Goal: Navigation & Orientation: Find specific page/section

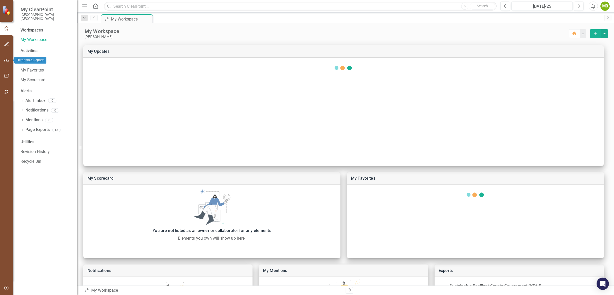
click at [5, 61] on icon "button" at bounding box center [6, 60] width 5 height 4
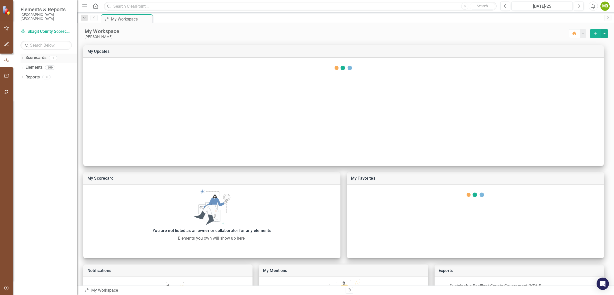
click at [25, 54] on div "Dropdown Scorecards 1" at bounding box center [48, 59] width 56 height 10
click at [24, 57] on icon "Dropdown" at bounding box center [22, 58] width 4 height 3
click at [40, 65] on link "Skagit County Scorecard" at bounding box center [52, 68] width 49 height 6
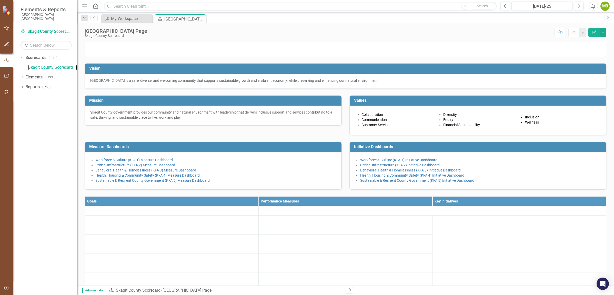
scroll to position [195, 0]
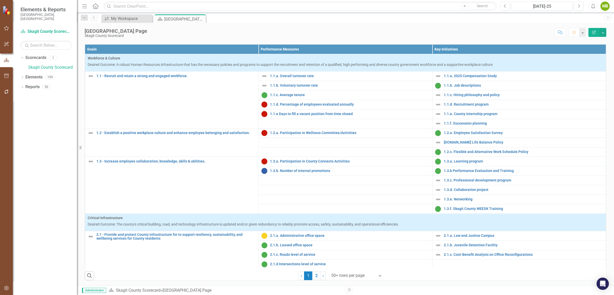
click at [378, 275] on icon at bounding box center [379, 276] width 3 height 2
click at [356, 267] on div "Display All Rows" at bounding box center [356, 267] width 48 height 6
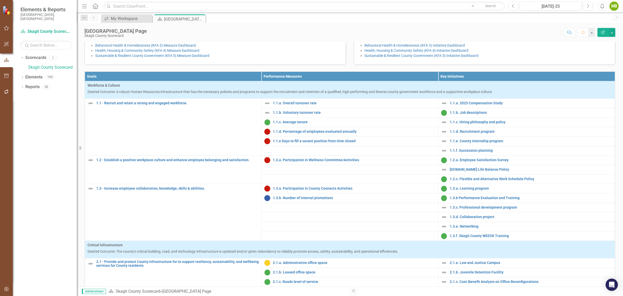
scroll to position [123, 0]
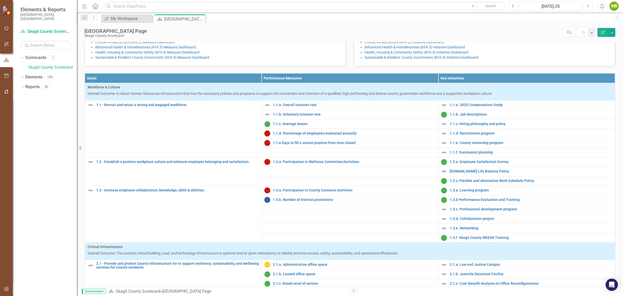
click at [174, 83] on th "Goals" at bounding box center [173, 77] width 177 height 9
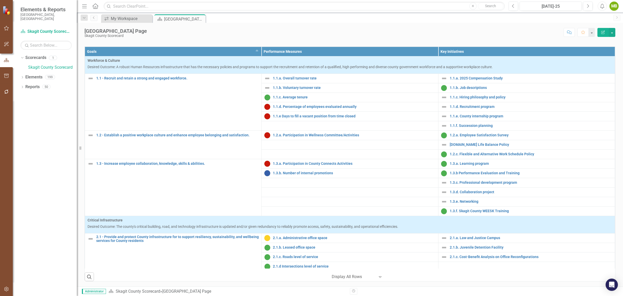
scroll to position [158, 0]
click at [287, 80] on link "1.1.a. Overall turnover rate" at bounding box center [354, 78] width 163 height 4
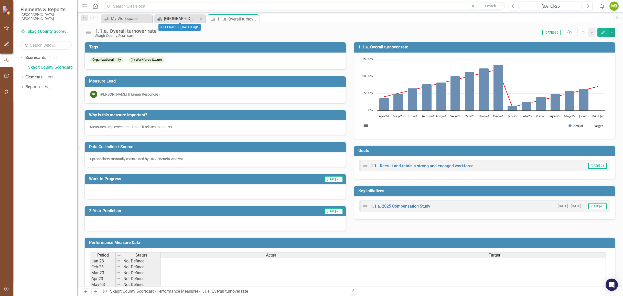
click at [188, 19] on div "[GEOGRAPHIC_DATA] Page" at bounding box center [181, 18] width 34 height 6
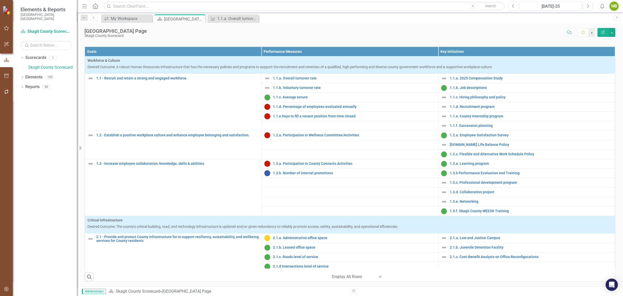
scroll to position [160, 0]
click at [294, 90] on link "1.1.b. Voluntary turnover rate" at bounding box center [354, 88] width 163 height 4
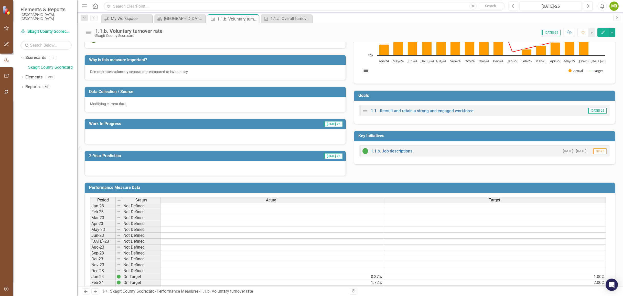
scroll to position [28, 0]
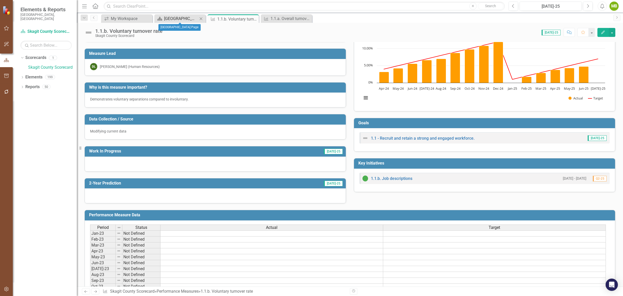
click at [186, 20] on div "[GEOGRAPHIC_DATA] Page" at bounding box center [181, 18] width 34 height 6
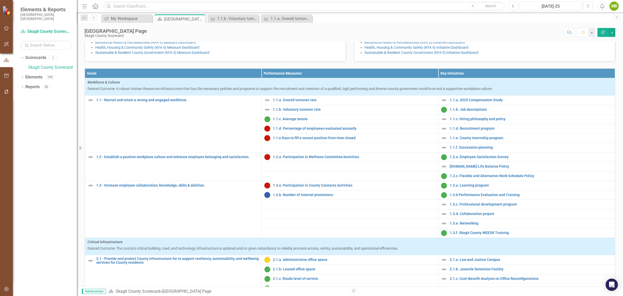
scroll to position [130, 0]
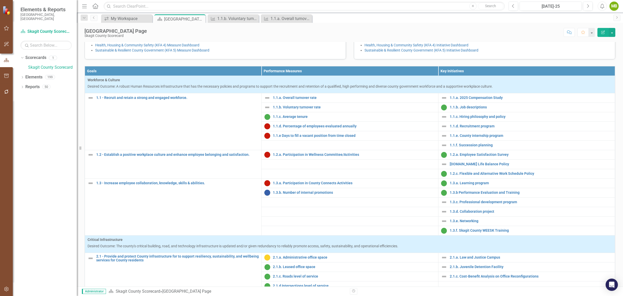
click at [136, 32] on link "Workforce & Culture (KFA 1) Measure Dashboard" at bounding box center [133, 30] width 77 height 4
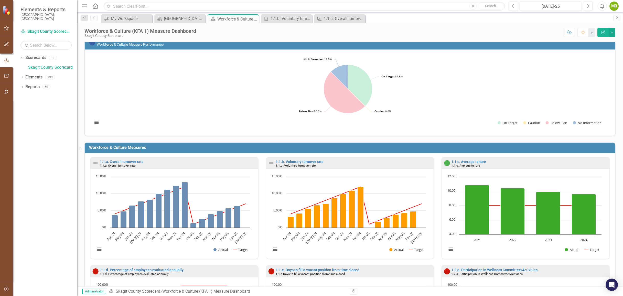
scroll to position [7, 0]
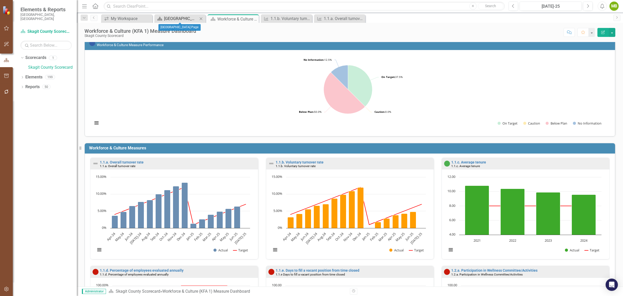
click at [182, 20] on div "[GEOGRAPHIC_DATA] Page" at bounding box center [181, 18] width 34 height 6
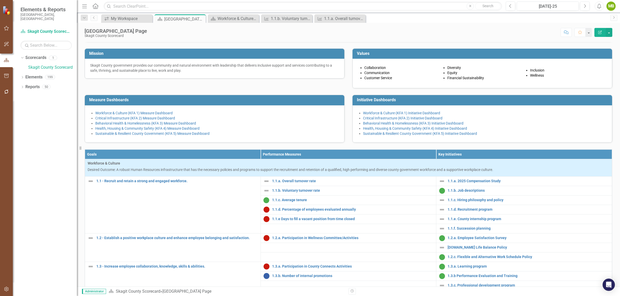
scroll to position [49, 0]
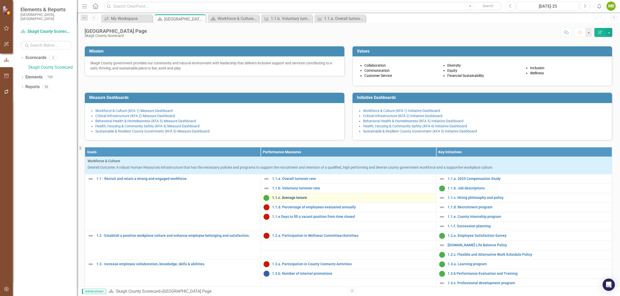
click at [284, 200] on link "1.1.c. Average tenure" at bounding box center [353, 198] width 162 height 4
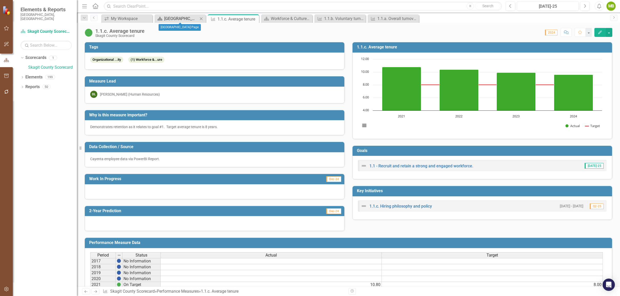
click at [182, 16] on div "[GEOGRAPHIC_DATA] Page" at bounding box center [181, 18] width 34 height 6
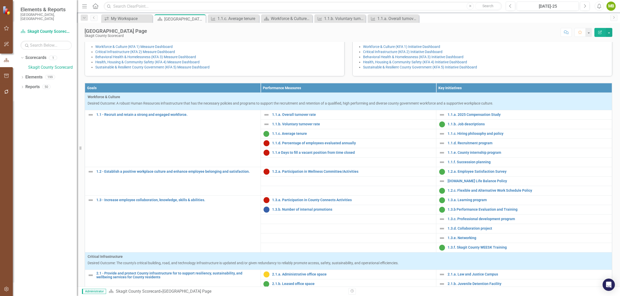
scroll to position [124, 0]
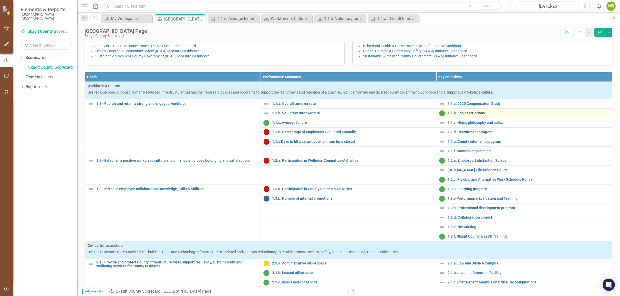
click at [459, 115] on link "1.1.b. Job descriptions" at bounding box center [529, 113] width 162 height 4
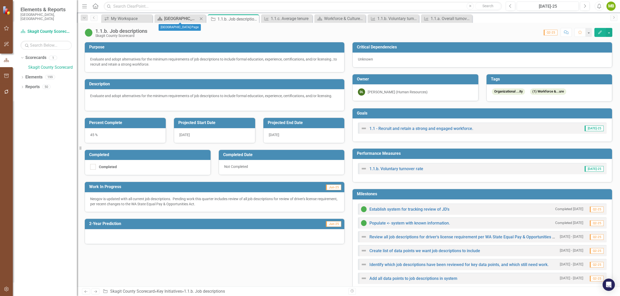
click at [173, 18] on div "[GEOGRAPHIC_DATA] Page" at bounding box center [181, 18] width 34 height 6
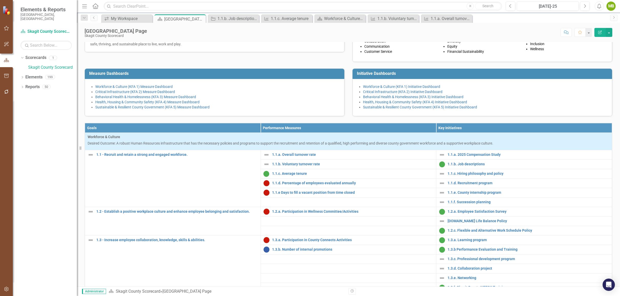
scroll to position [77, 0]
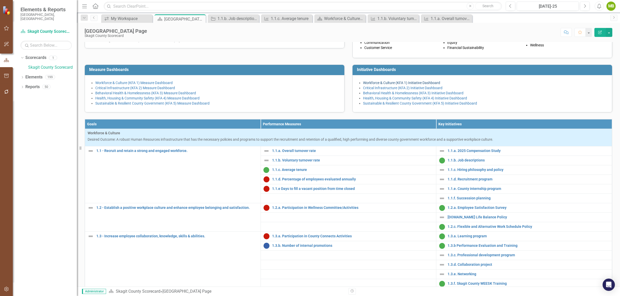
click at [376, 85] on link "Workforce & Culture (KFA 1) Initiative Dashboard" at bounding box center [401, 83] width 77 height 4
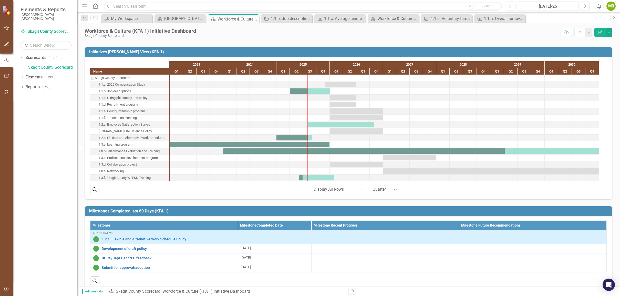
scroll to position [260, 0]
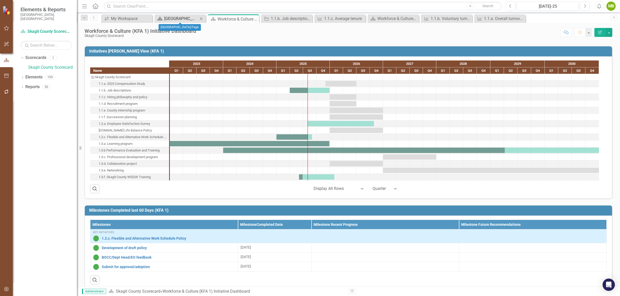
click at [183, 19] on div "[GEOGRAPHIC_DATA] Page" at bounding box center [181, 18] width 34 height 6
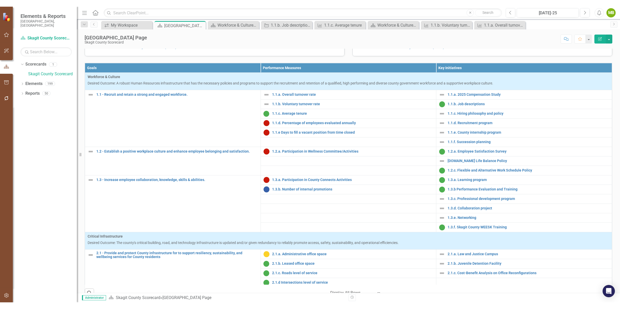
scroll to position [140, 0]
